Goal: Information Seeking & Learning: Learn about a topic

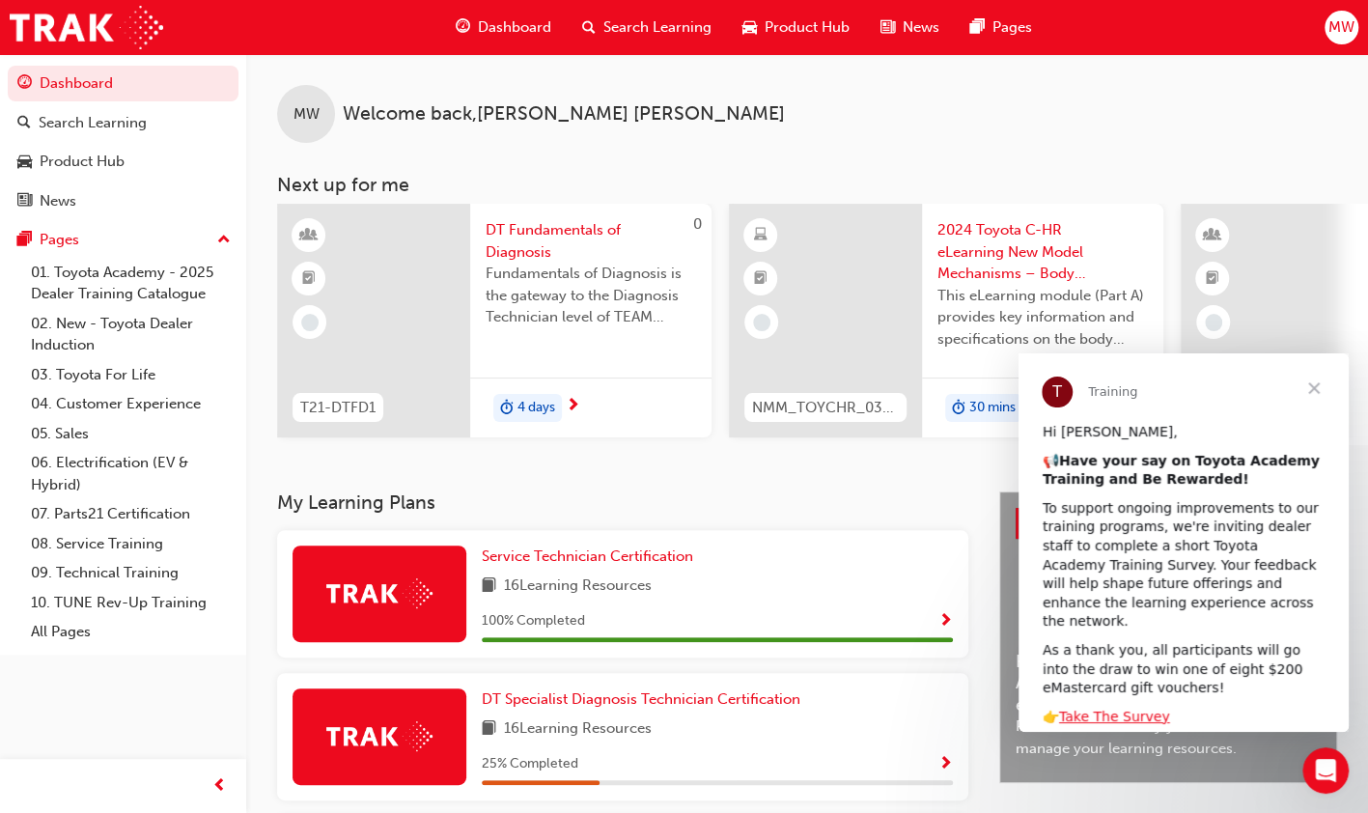
click at [1320, 383] on span "Close" at bounding box center [1313, 387] width 69 height 69
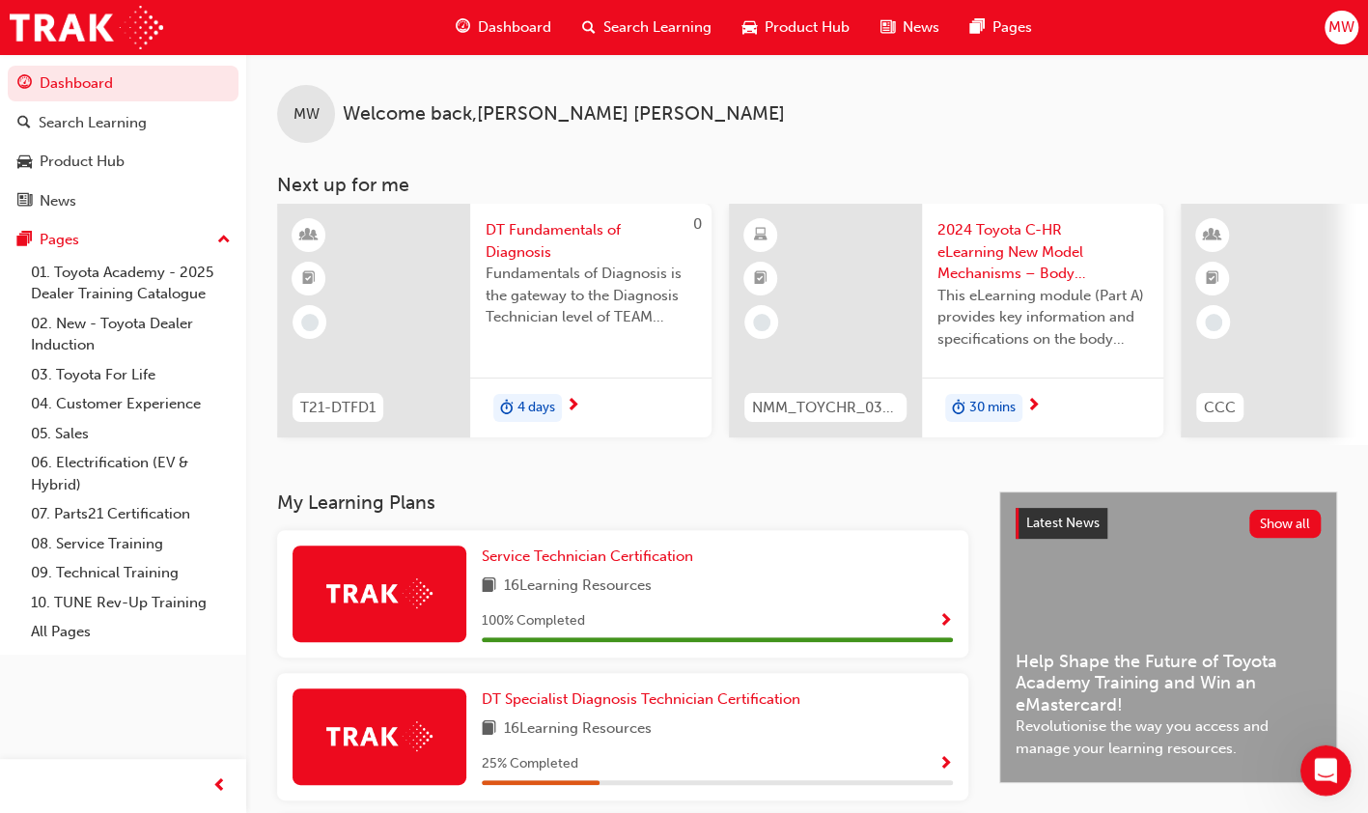
click at [1331, 750] on div "Open Intercom Messenger" at bounding box center [1322, 767] width 64 height 64
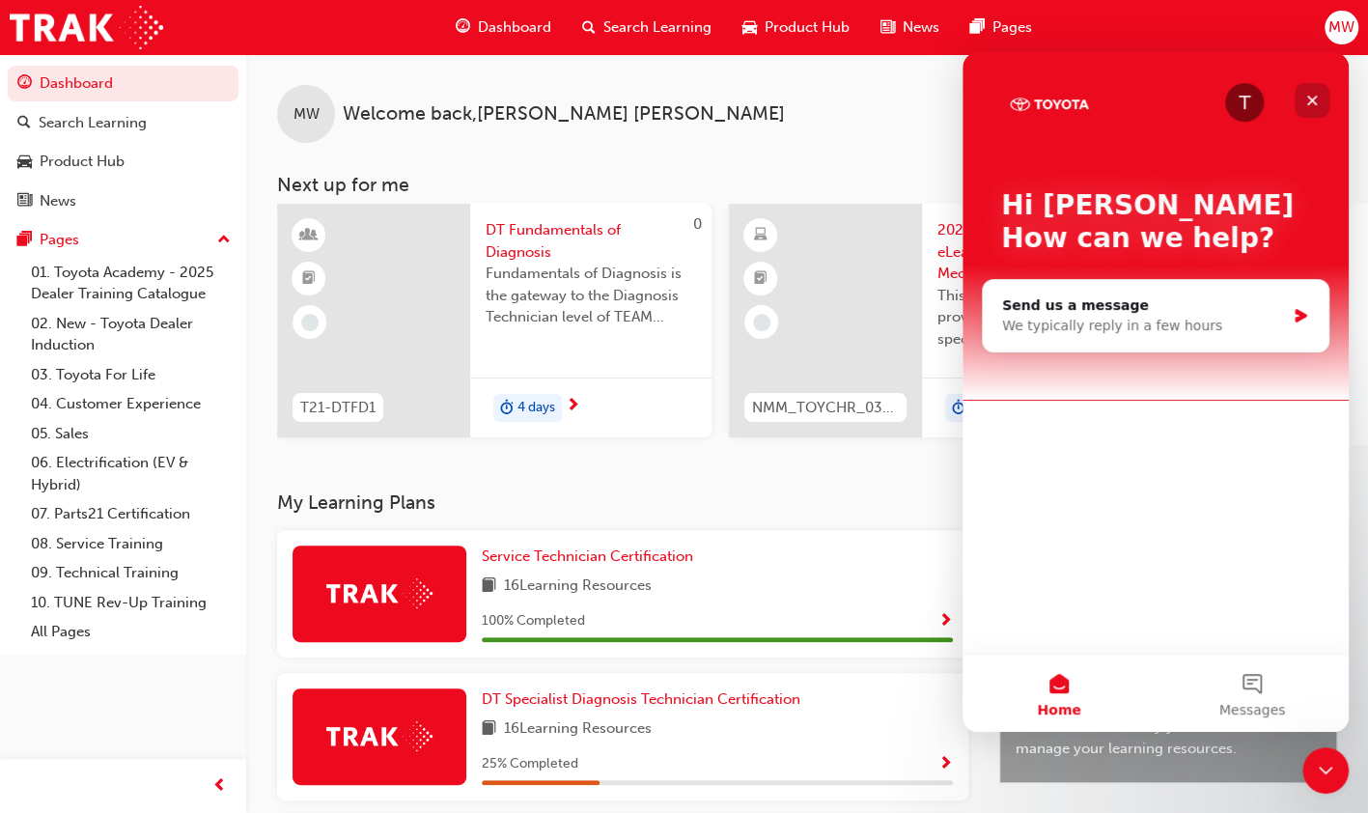
click at [1310, 101] on icon "Close" at bounding box center [1312, 101] width 11 height 11
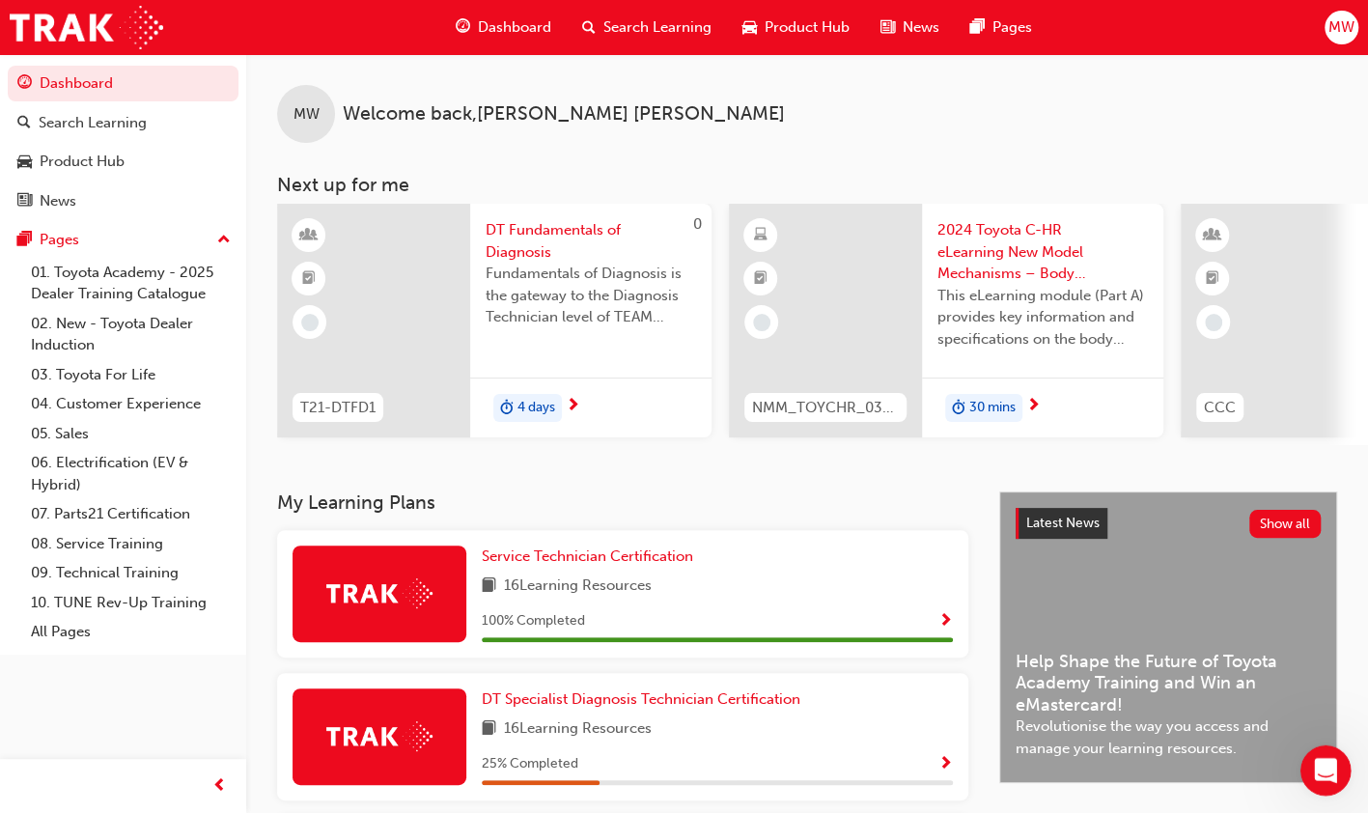
click at [1311, 761] on icon "Open Intercom Messenger" at bounding box center [1323, 768] width 32 height 32
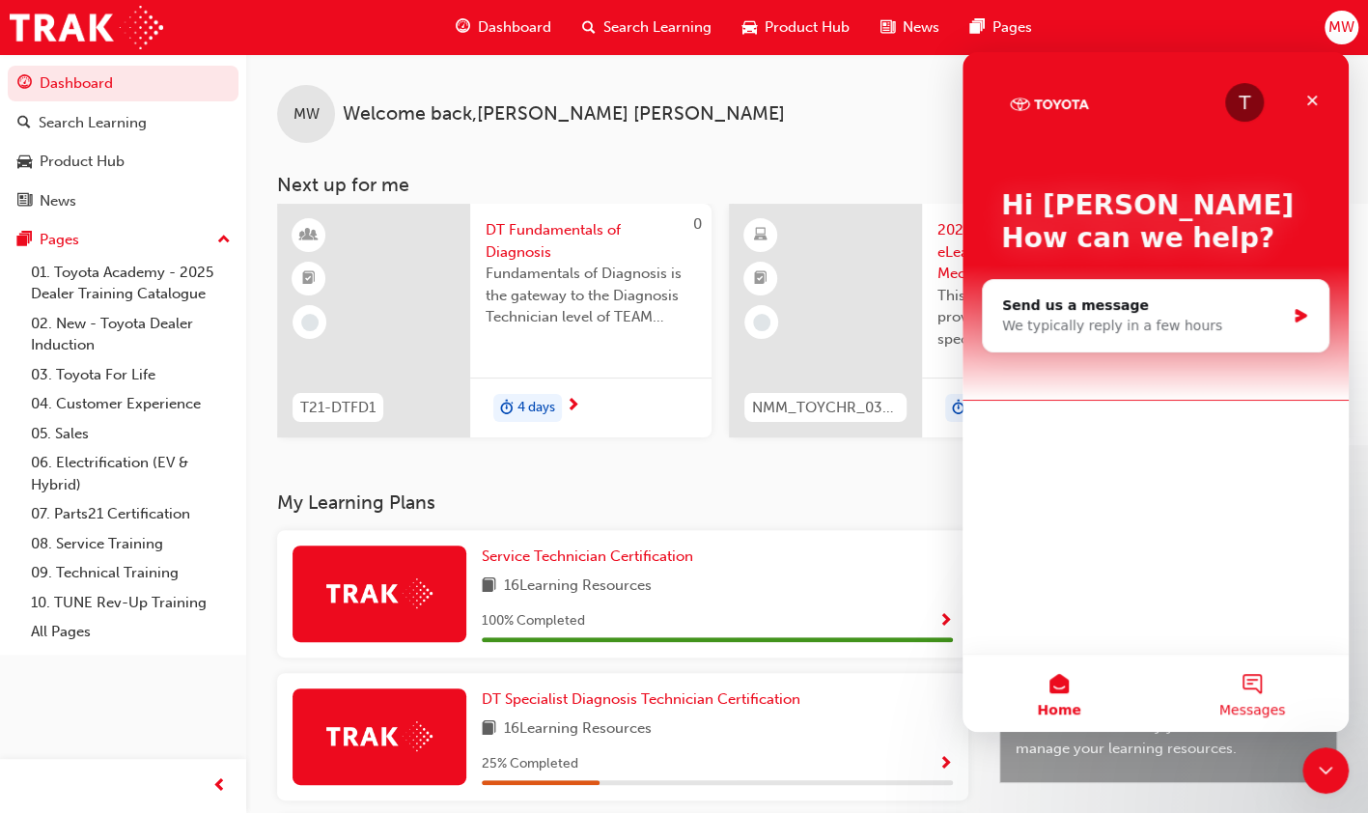
click at [1273, 703] on span "Messages" at bounding box center [1252, 710] width 67 height 14
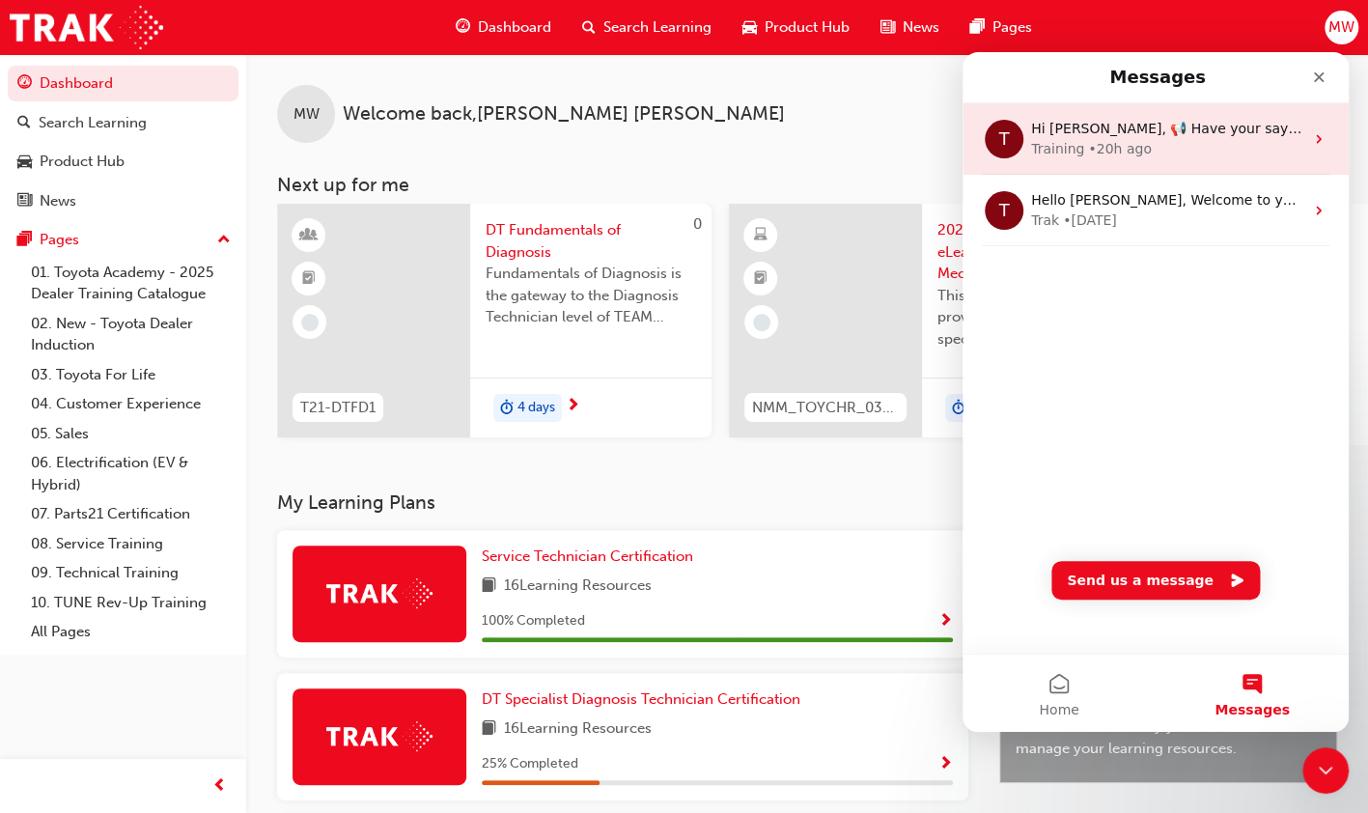
click at [1237, 143] on div "Training • 20h ago" at bounding box center [1167, 149] width 272 height 20
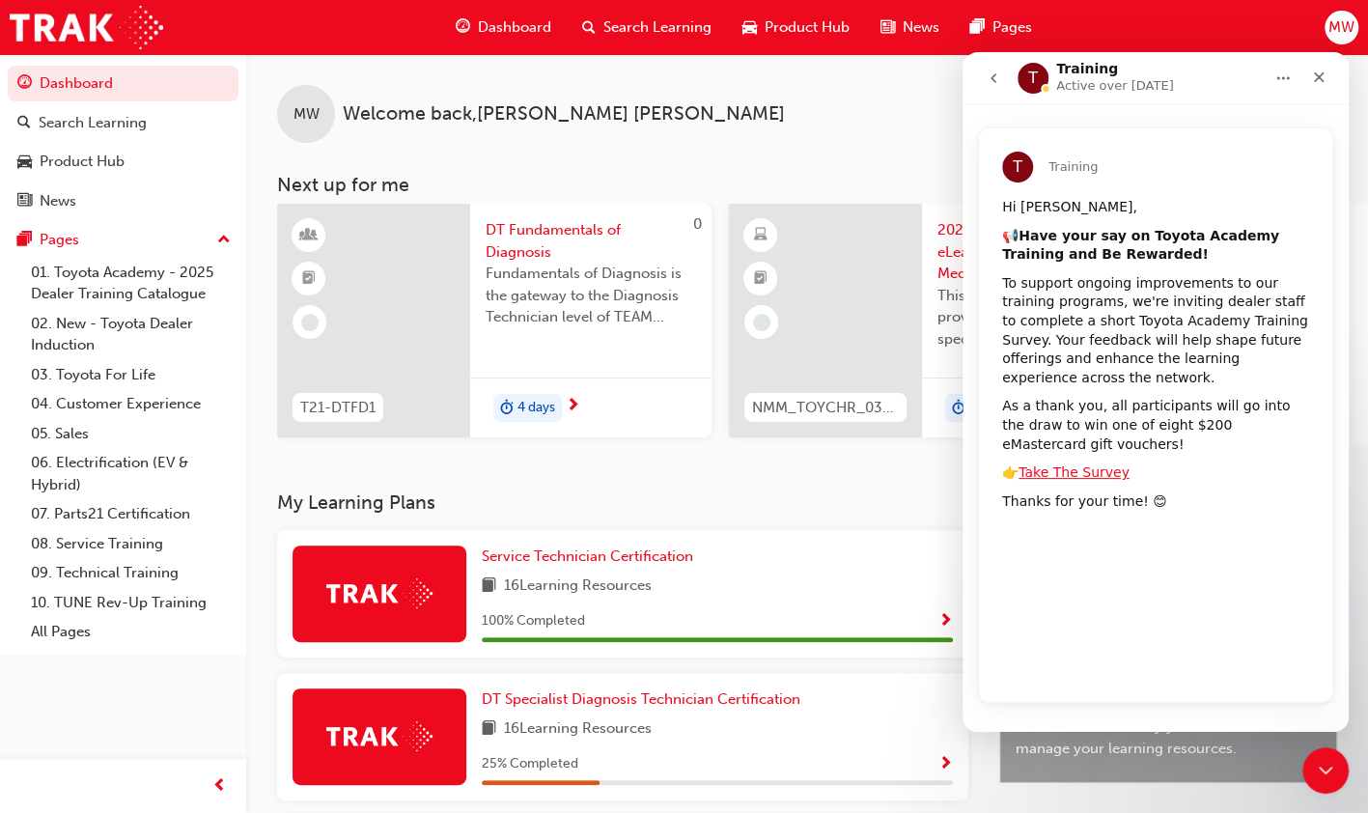
scroll to position [41, 0]
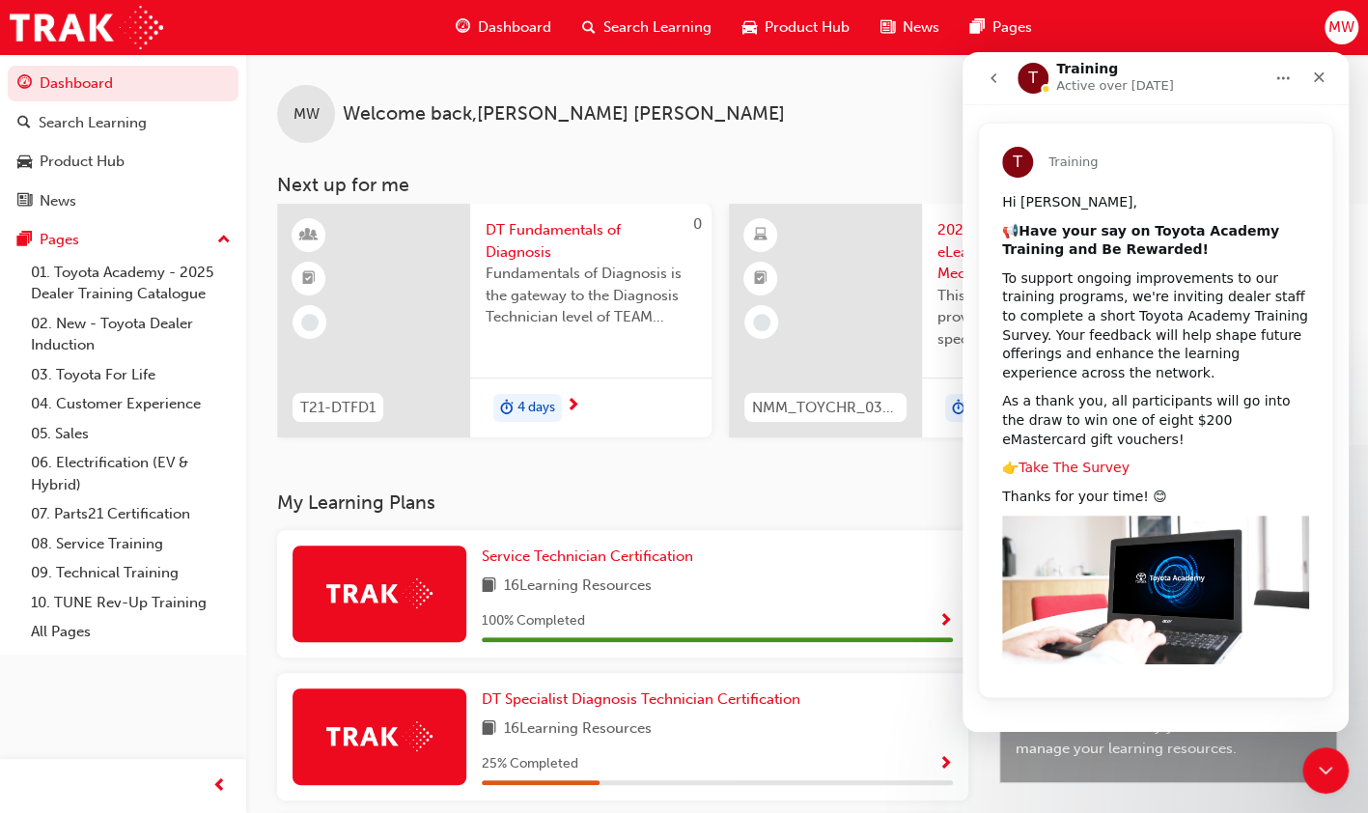
click at [1092, 469] on link "Take The Survey" at bounding box center [1073, 466] width 111 height 15
click at [989, 89] on button "go back" at bounding box center [993, 78] width 37 height 37
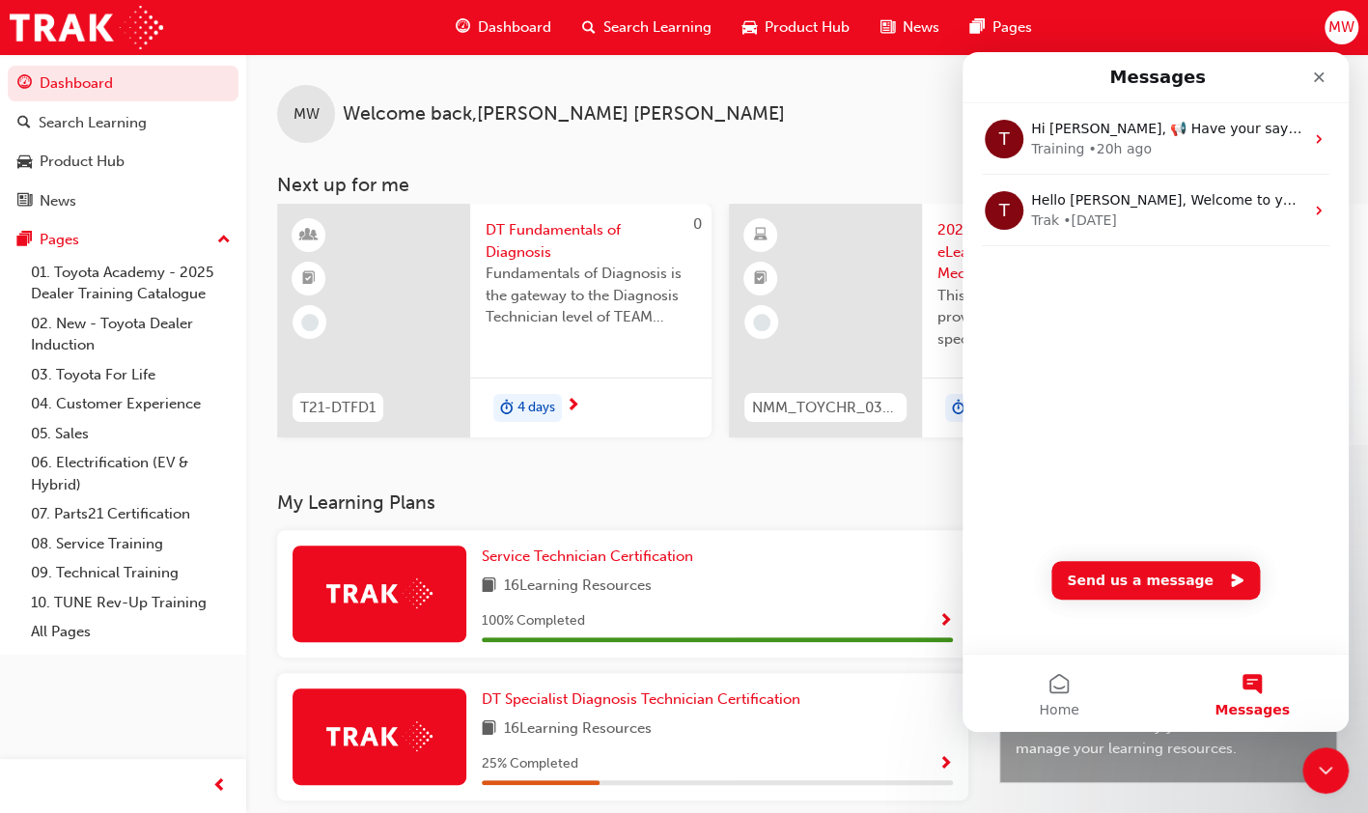
click at [900, 89] on div "MW Welcome back , [PERSON_NAME]" at bounding box center [806, 98] width 1121 height 89
click at [1323, 77] on icon "Close" at bounding box center [1318, 76] width 15 height 15
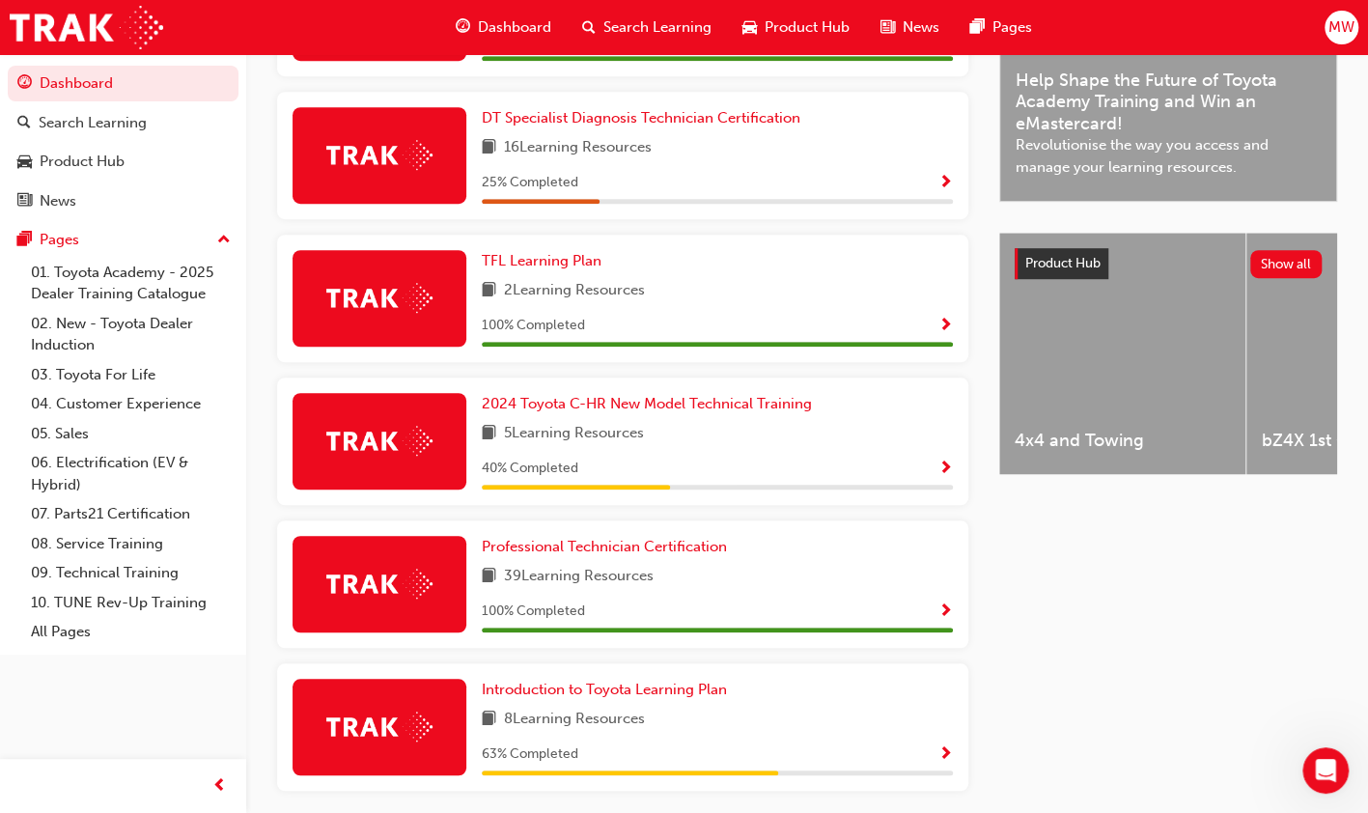
scroll to position [570, 0]
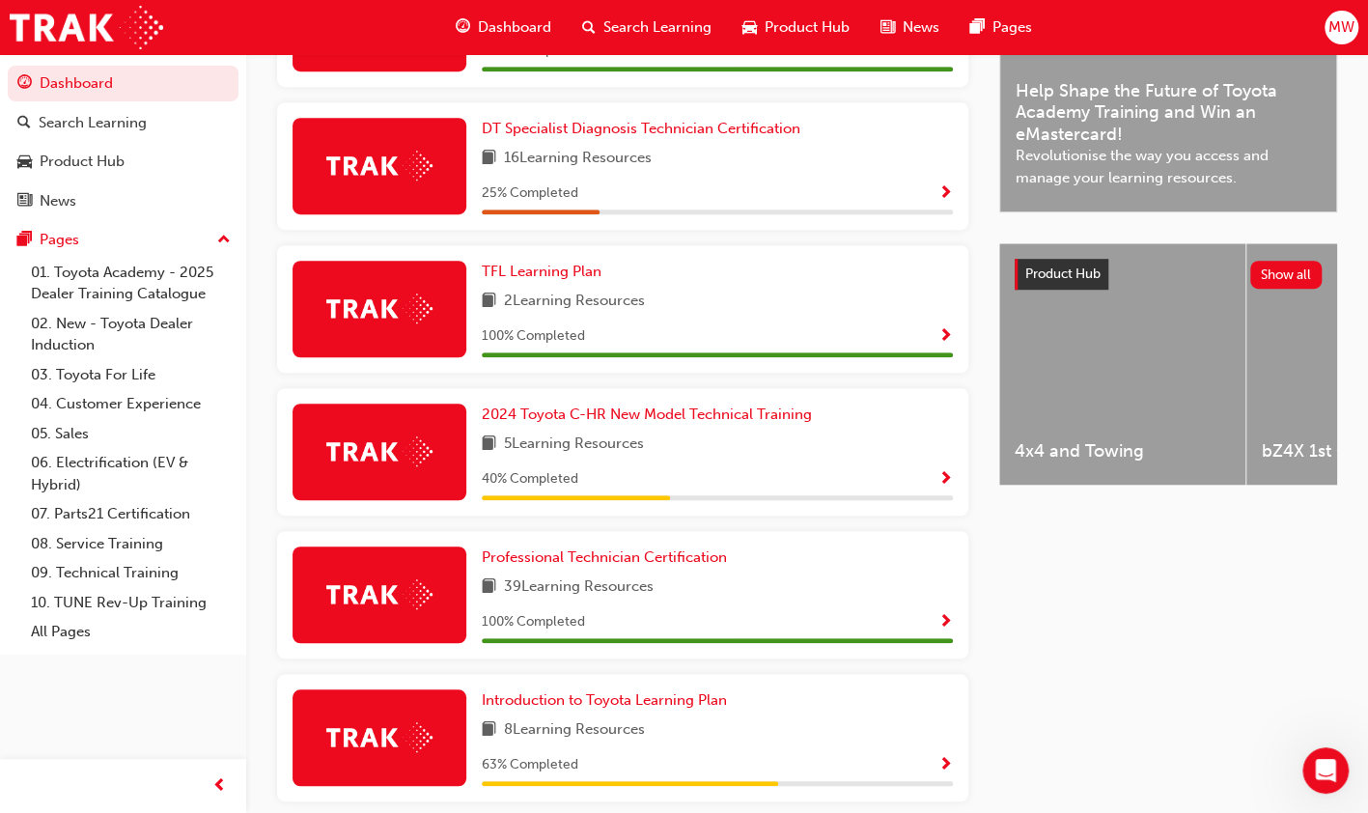
click at [882, 426] on div "2024 Toyota C-HR New Model Technical Training" at bounding box center [717, 414] width 471 height 22
click at [942, 476] on span "Show Progress" at bounding box center [945, 479] width 14 height 17
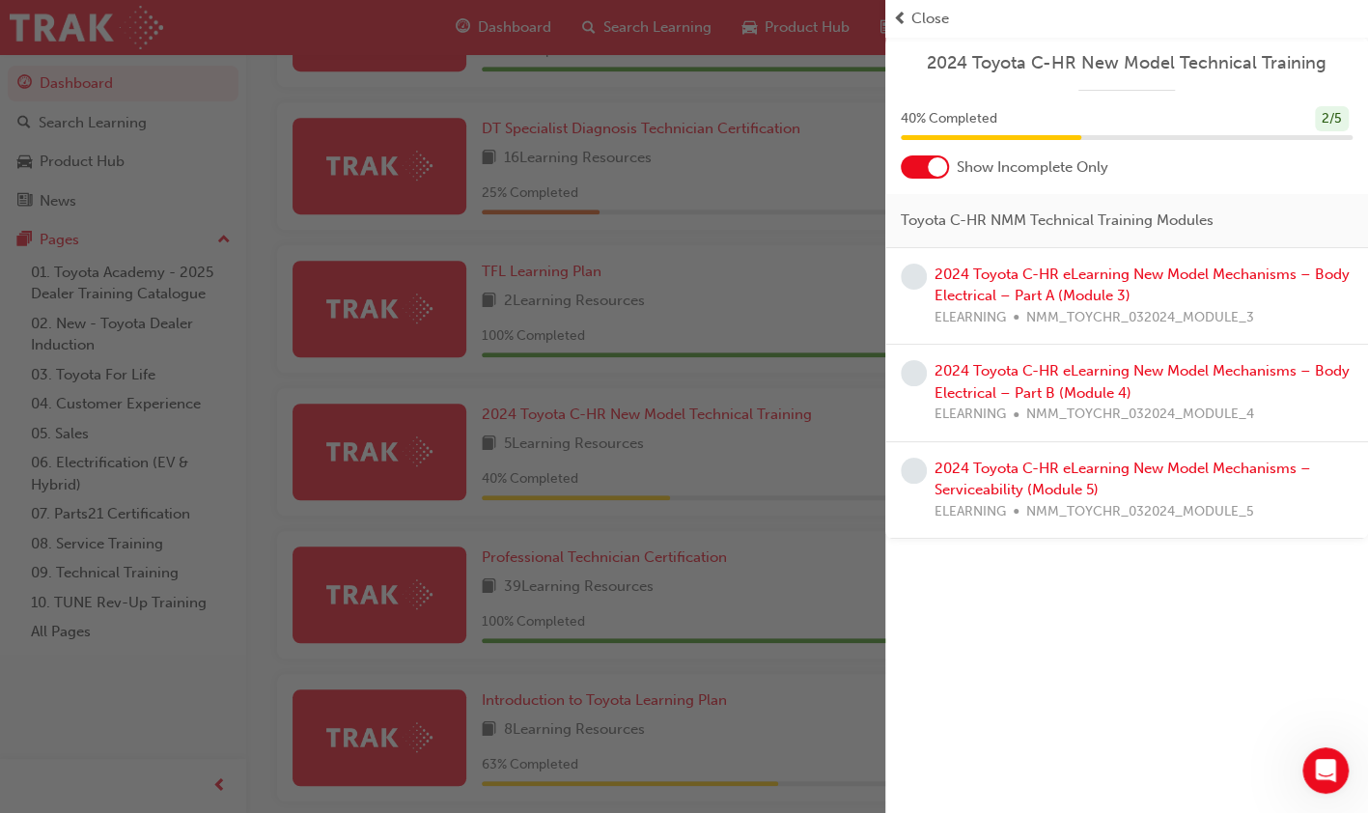
click at [838, 243] on div "button" at bounding box center [442, 406] width 885 height 813
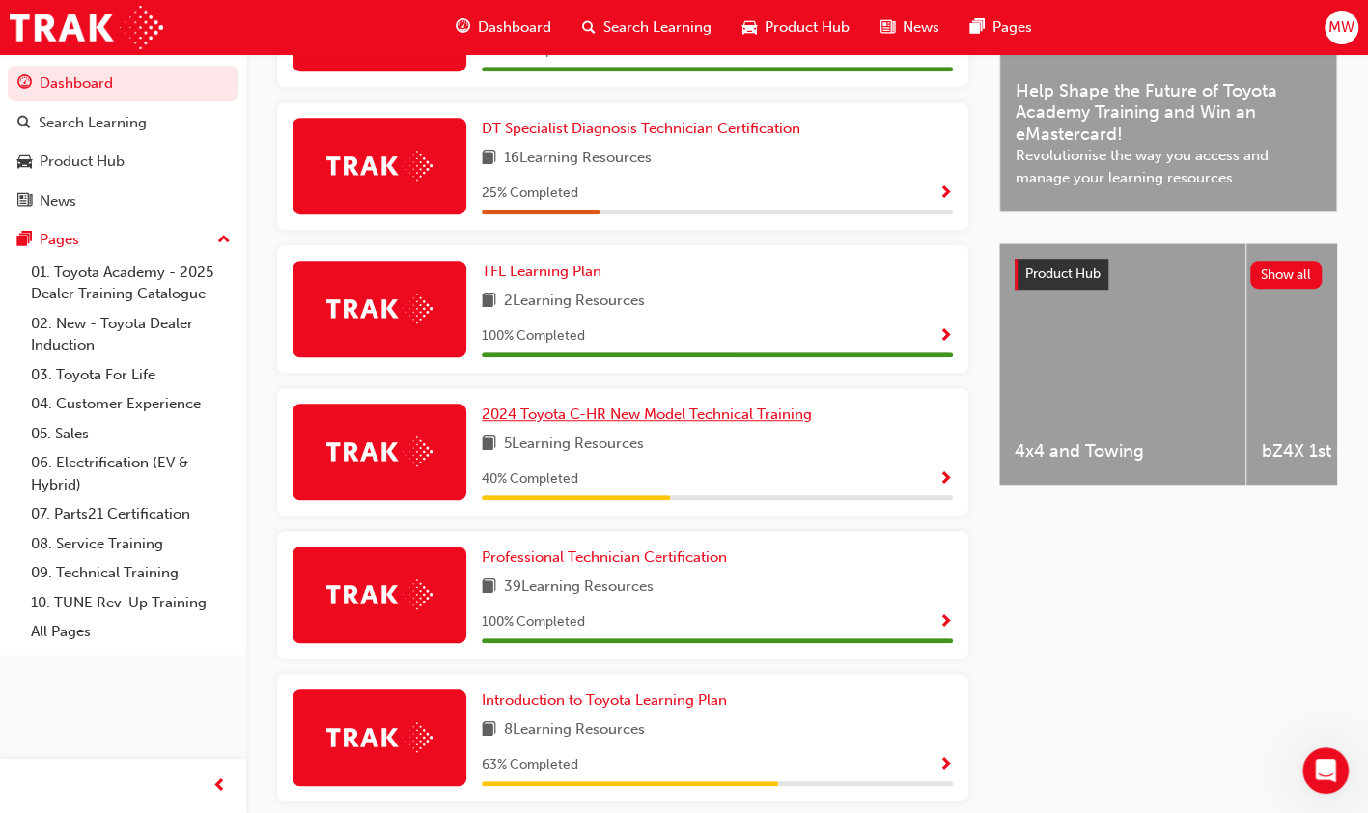
click at [611, 423] on span "2024 Toyota C-HR New Model Technical Training" at bounding box center [647, 413] width 330 height 17
click at [618, 704] on span "Introduction to Toyota Learning Plan" at bounding box center [604, 699] width 245 height 17
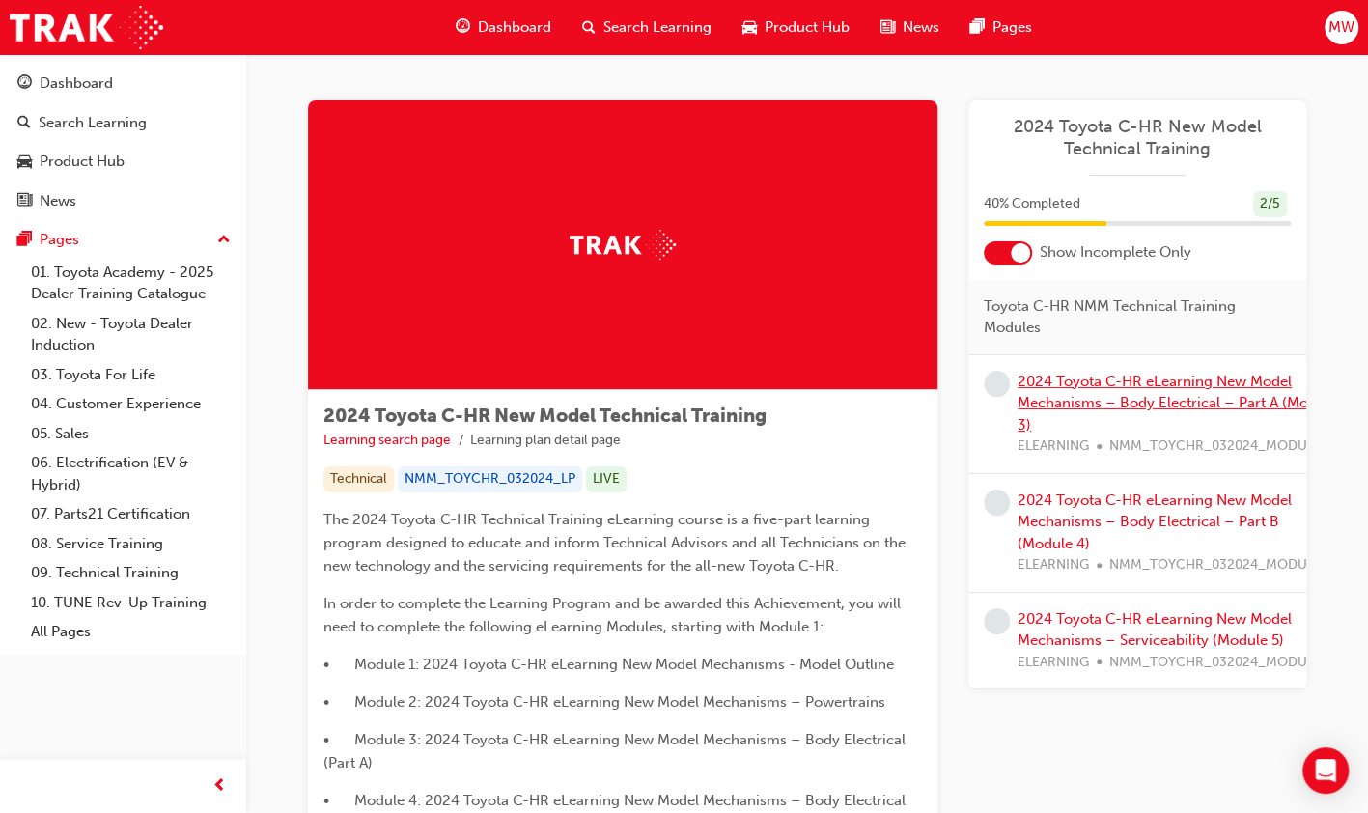
click at [1100, 382] on link "2024 Toyota C-HR eLearning New Model Mechanisms – Body Electrical – Part A (Mod…" at bounding box center [1176, 403] width 319 height 61
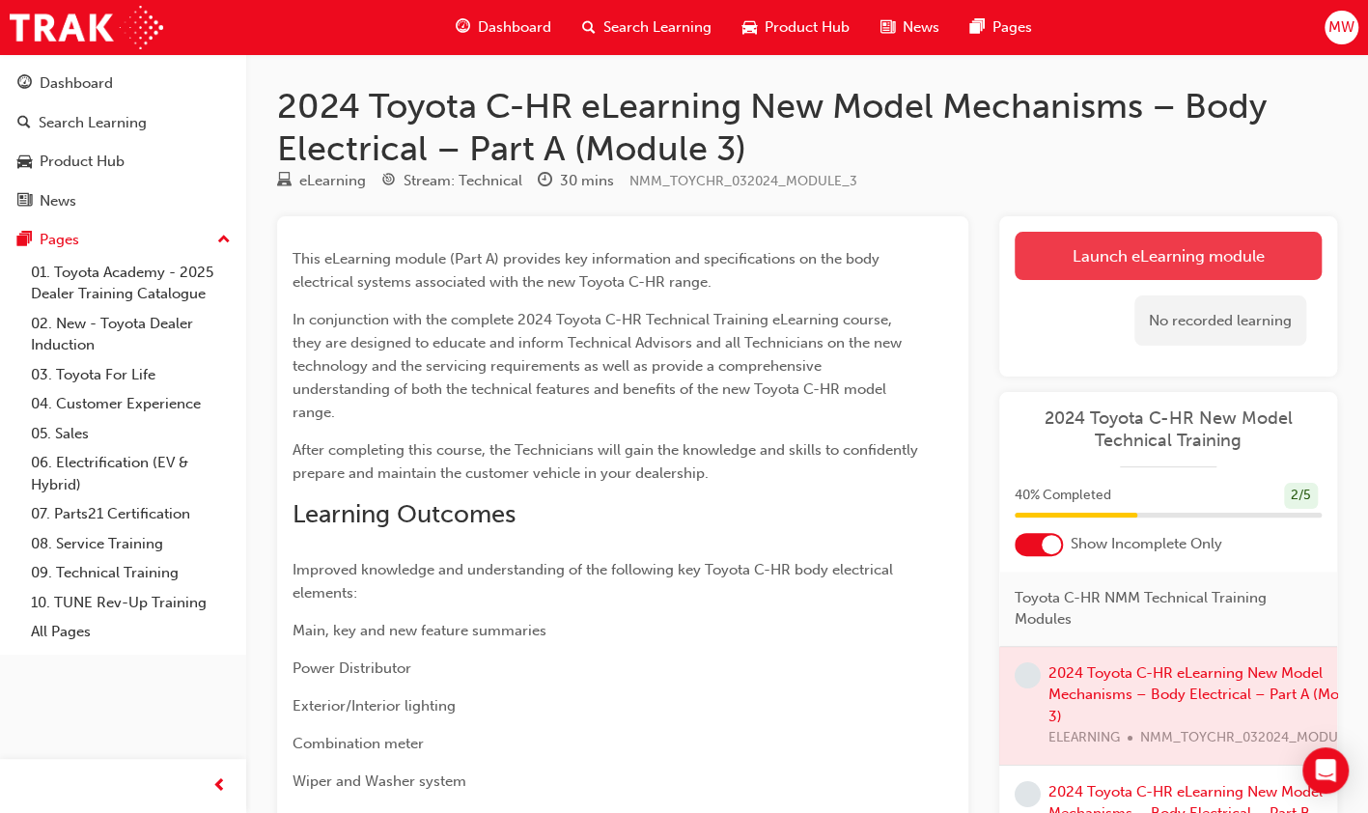
click at [1164, 248] on link "Launch eLearning module" at bounding box center [1167, 256] width 307 height 48
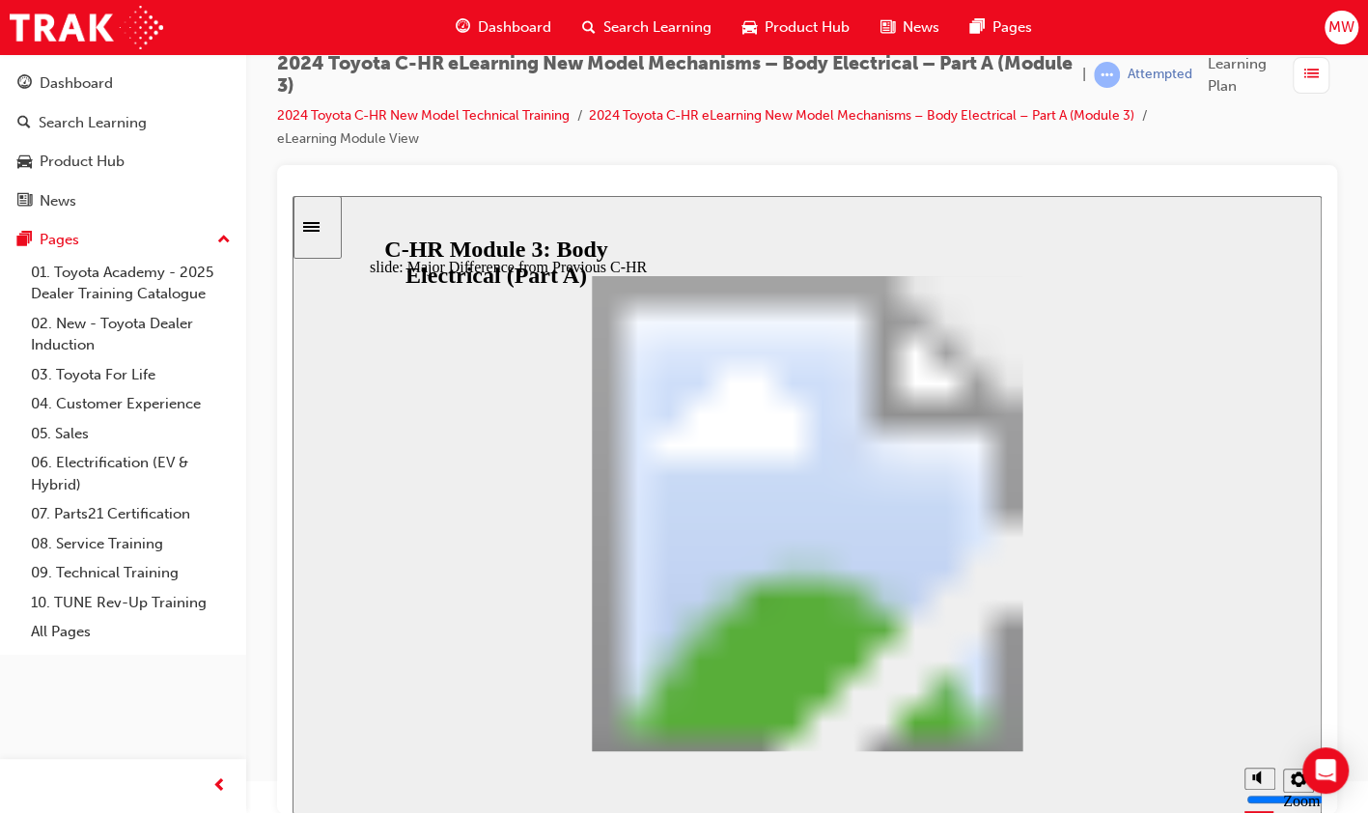
scroll to position [1397, 0]
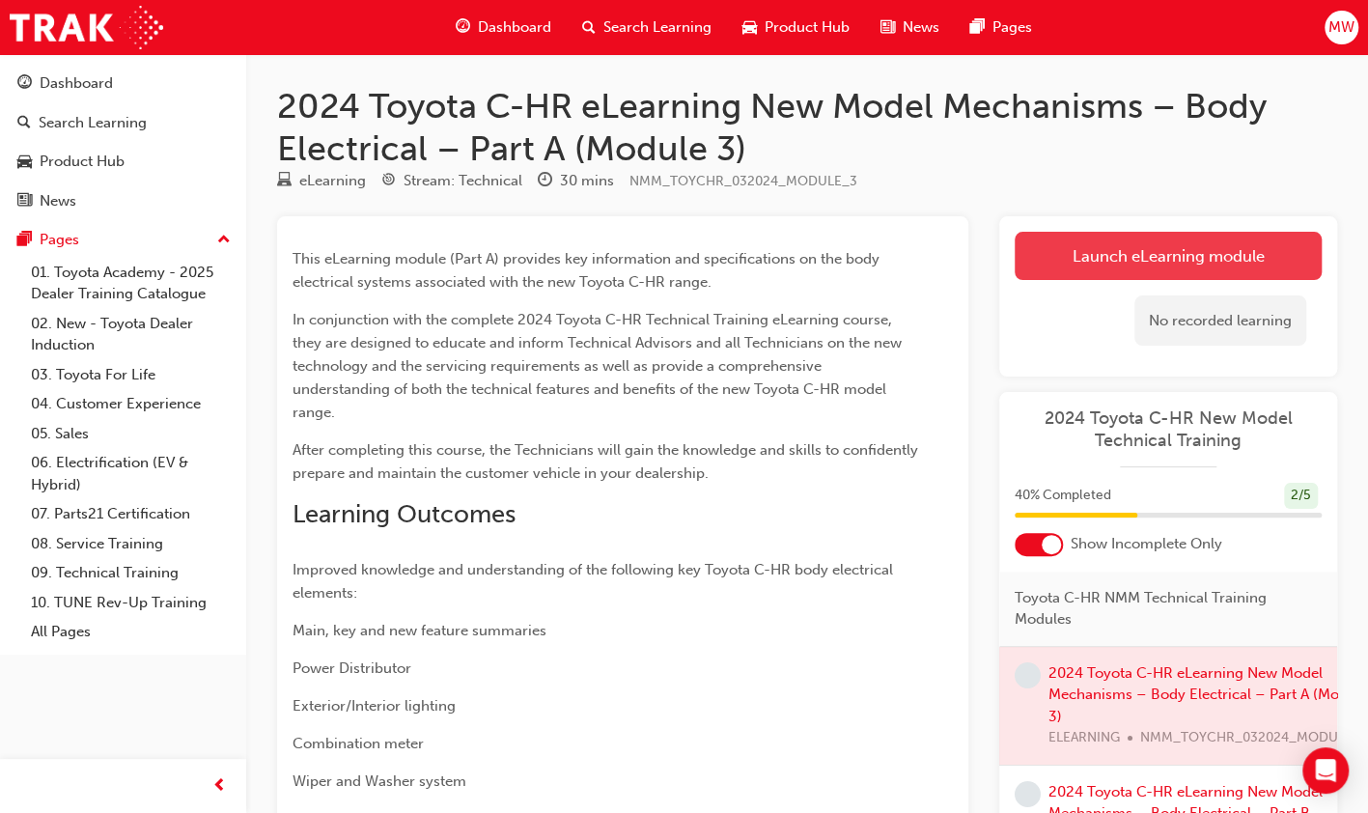
click at [1130, 260] on link "Launch eLearning module" at bounding box center [1167, 256] width 307 height 48
